Goal: Entertainment & Leisure: Consume media (video, audio)

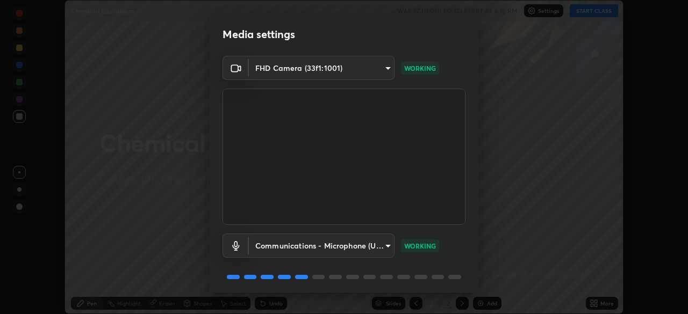
scroll to position [38, 0]
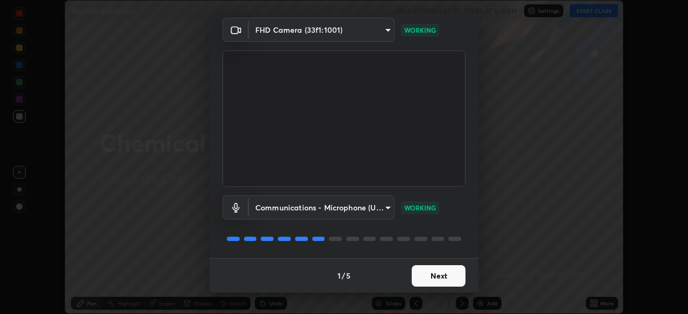
click at [424, 273] on button "Next" at bounding box center [439, 277] width 54 height 22
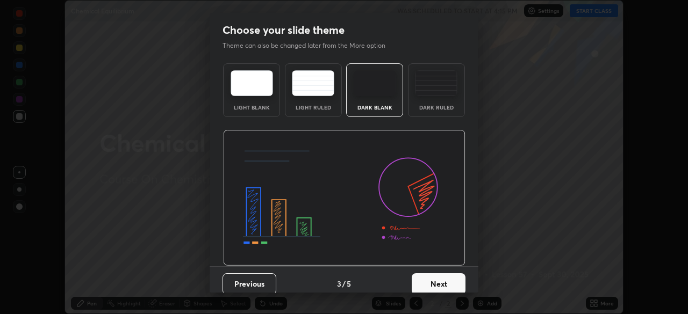
click at [425, 276] on button "Next" at bounding box center [439, 285] width 54 height 22
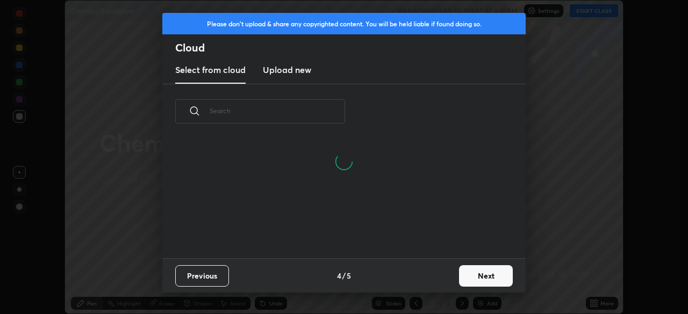
click at [479, 277] on button "Next" at bounding box center [486, 277] width 54 height 22
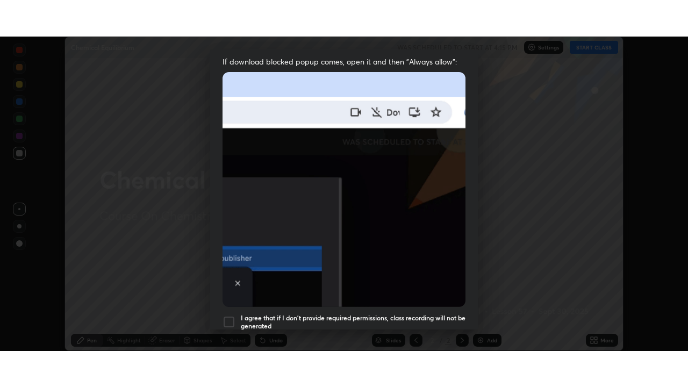
scroll to position [257, 0]
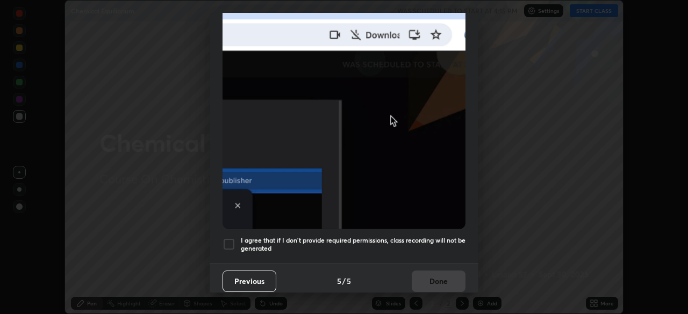
click at [364, 237] on h5 "I agree that if I don't provide required permissions, class recording will not …" at bounding box center [353, 245] width 225 height 17
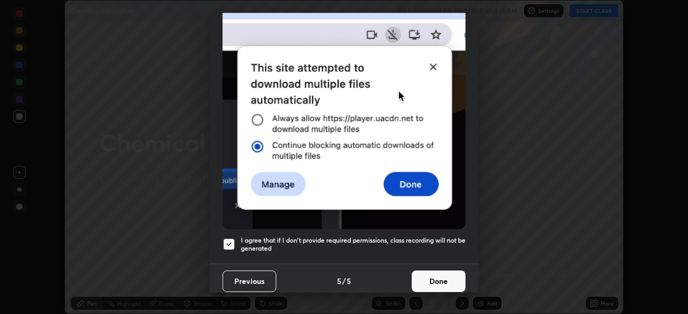
click at [412, 271] on button "Done" at bounding box center [439, 282] width 54 height 22
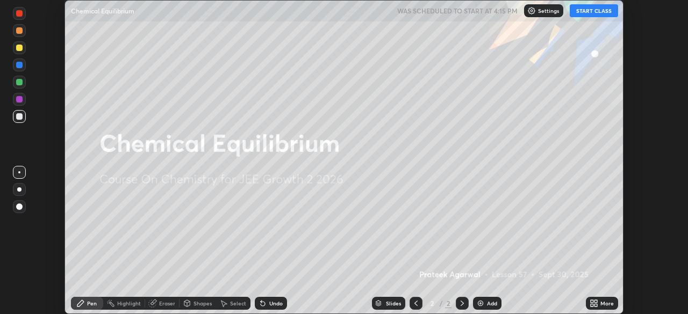
click at [603, 11] on button "START CLASS" at bounding box center [594, 10] width 48 height 13
click at [601, 304] on div "More" at bounding box center [606, 303] width 13 height 5
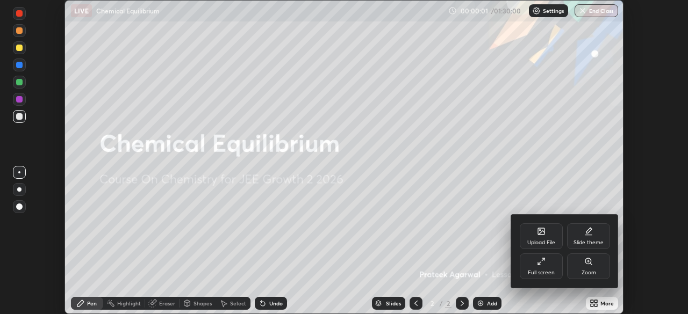
click at [547, 264] on div "Full screen" at bounding box center [541, 267] width 43 height 26
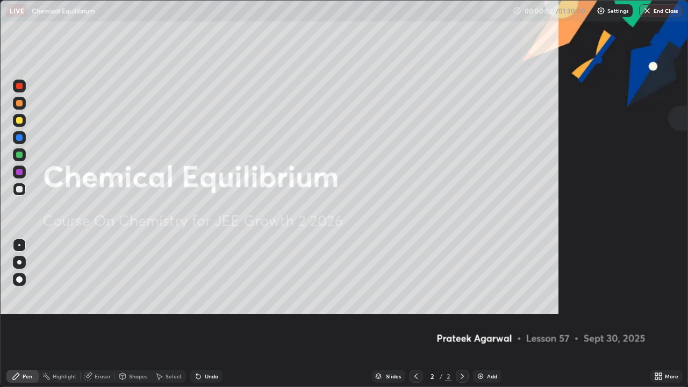
scroll to position [387, 688]
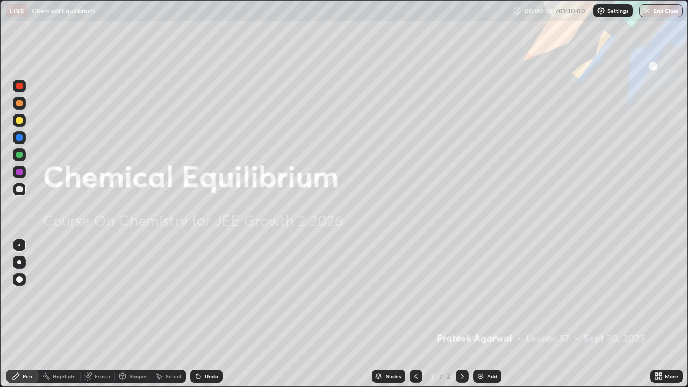
click at [484, 314] on div "Add" at bounding box center [487, 376] width 28 height 13
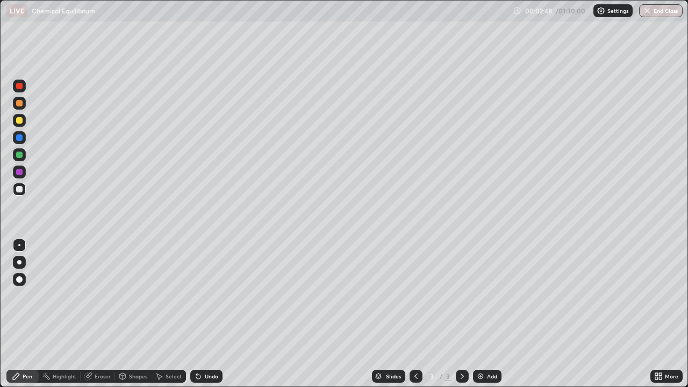
click at [205, 314] on div "Undo" at bounding box center [211, 376] width 13 height 5
click at [483, 314] on img at bounding box center [480, 376] width 9 height 9
click at [106, 314] on div "Eraser" at bounding box center [103, 376] width 16 height 5
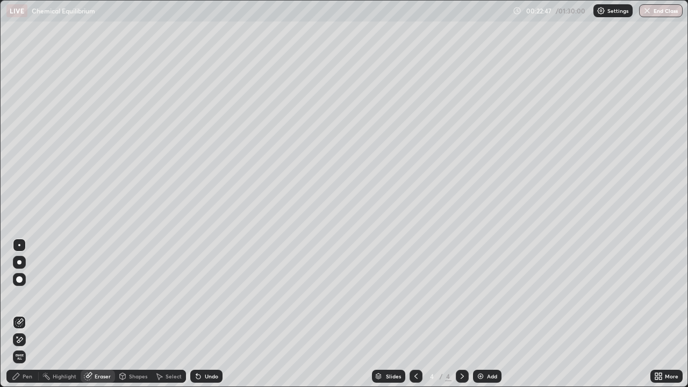
click at [22, 314] on icon at bounding box center [19, 339] width 9 height 9
click at [415, 314] on icon at bounding box center [416, 376] width 9 height 9
click at [466, 314] on div at bounding box center [462, 376] width 13 height 13
click at [132, 314] on div "Shapes" at bounding box center [133, 376] width 37 height 13
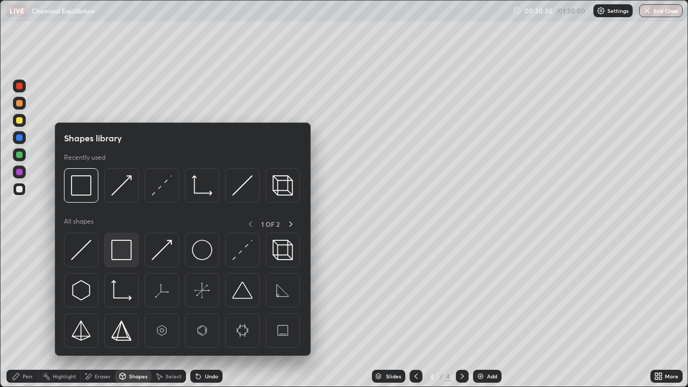
click at [124, 251] on img at bounding box center [121, 250] width 20 height 20
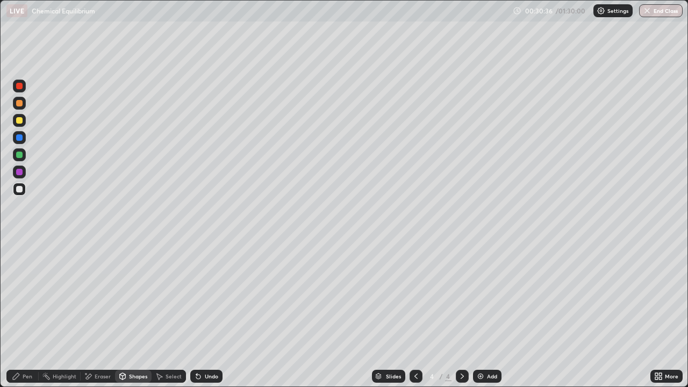
click at [207, 314] on div "Undo" at bounding box center [206, 376] width 32 height 13
click at [31, 314] on div "Pen" at bounding box center [22, 376] width 32 height 13
click at [213, 314] on div "Undo" at bounding box center [211, 376] width 13 height 5
click at [216, 314] on div "Undo" at bounding box center [206, 376] width 32 height 13
click at [215, 314] on div "Undo" at bounding box center [206, 376] width 32 height 13
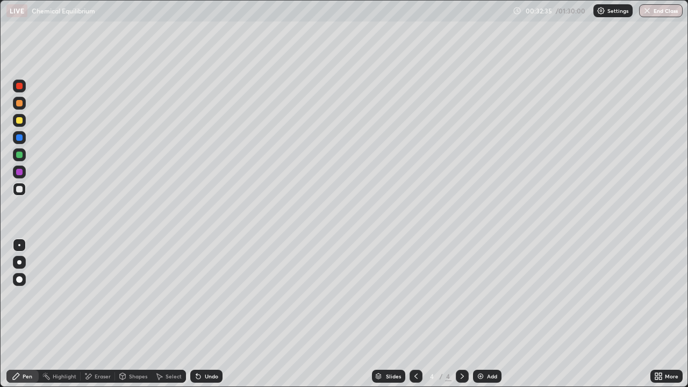
click at [214, 314] on div "Undo" at bounding box center [206, 376] width 32 height 13
